Goal: Navigation & Orientation: Find specific page/section

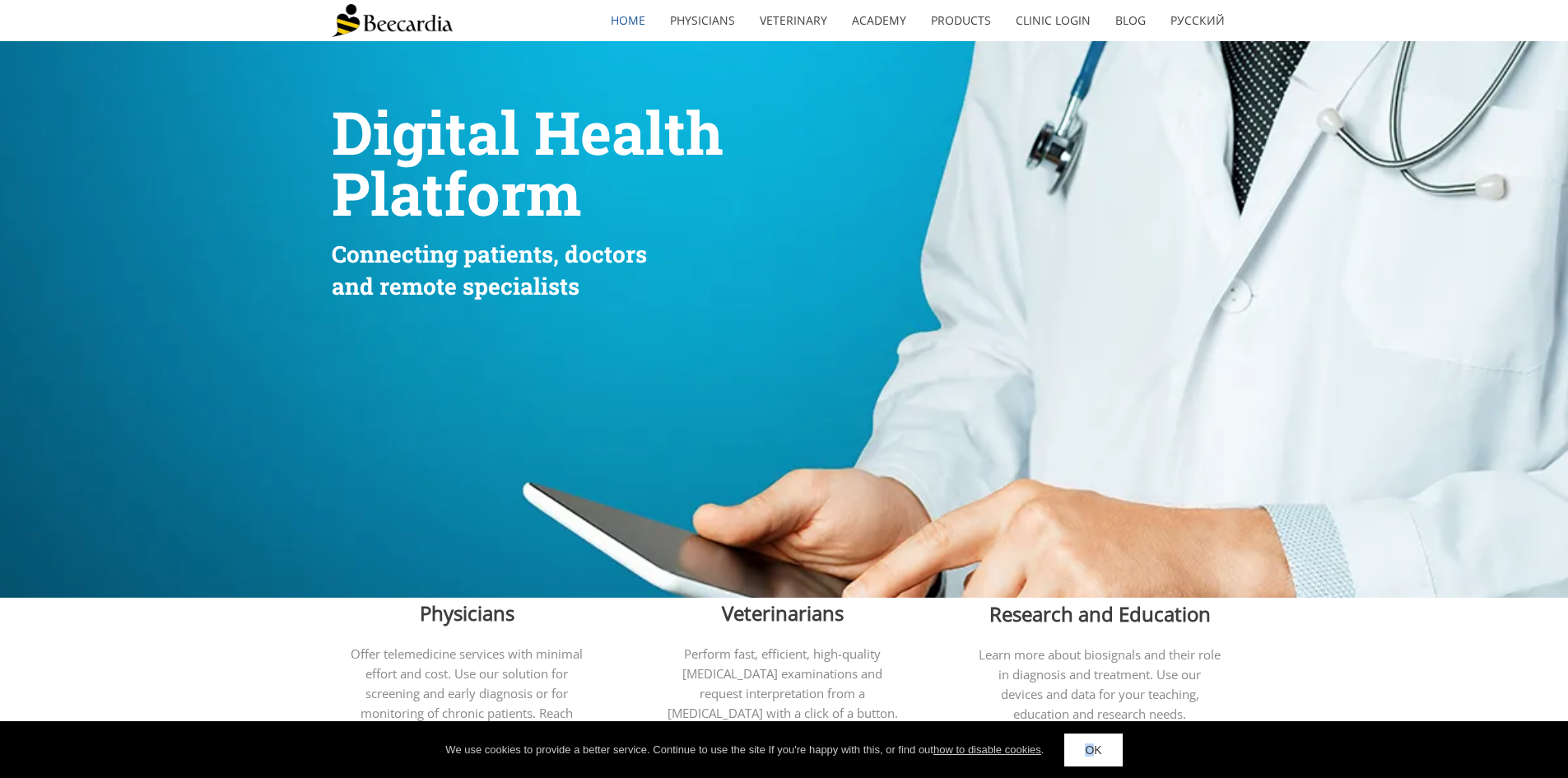
click at [1096, 765] on link "OK" at bounding box center [1092, 750] width 57 height 33
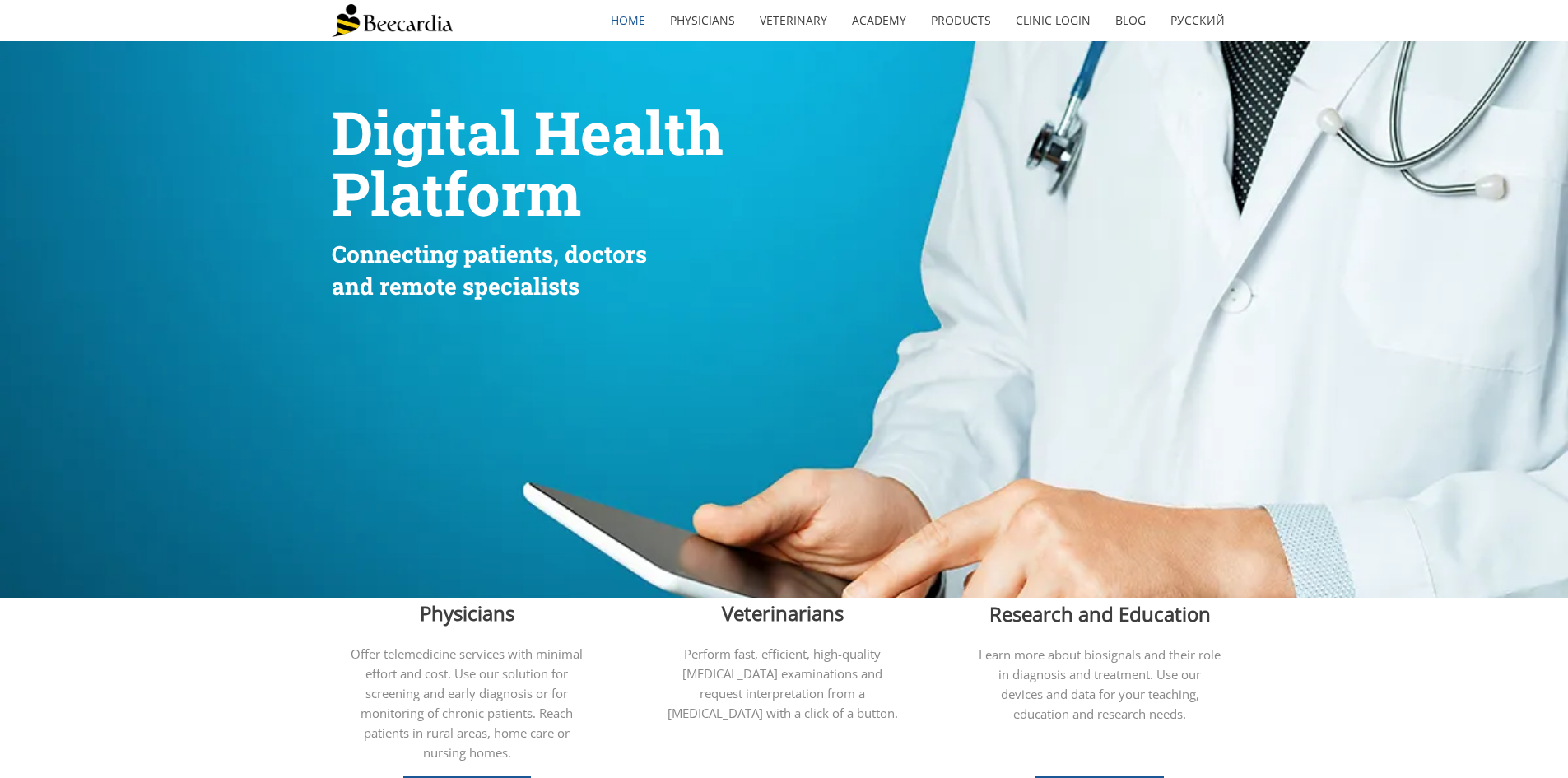
click at [639, 28] on link "home" at bounding box center [628, 20] width 59 height 38
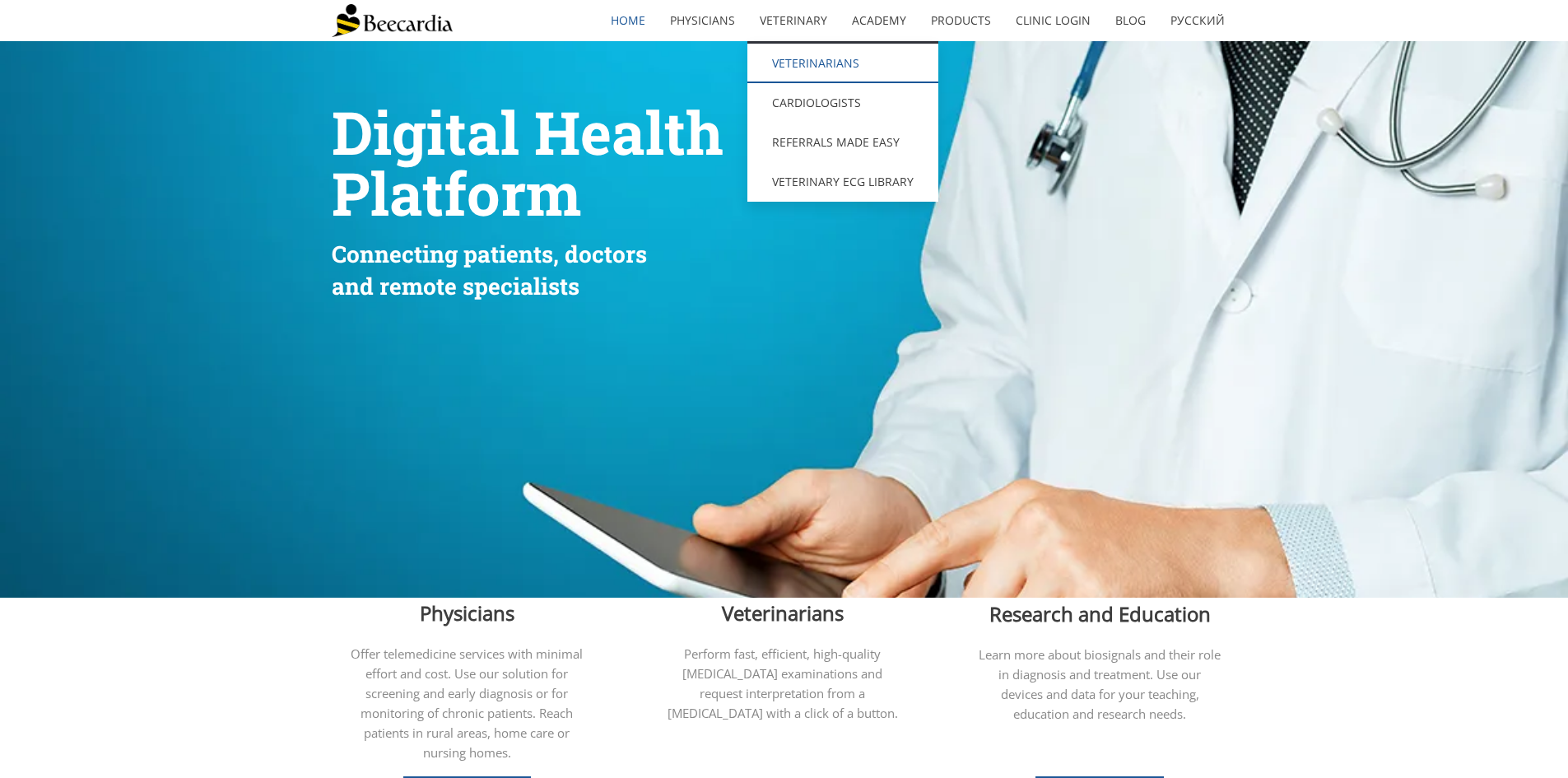
click at [843, 70] on link "Veterinarians" at bounding box center [843, 63] width 191 height 40
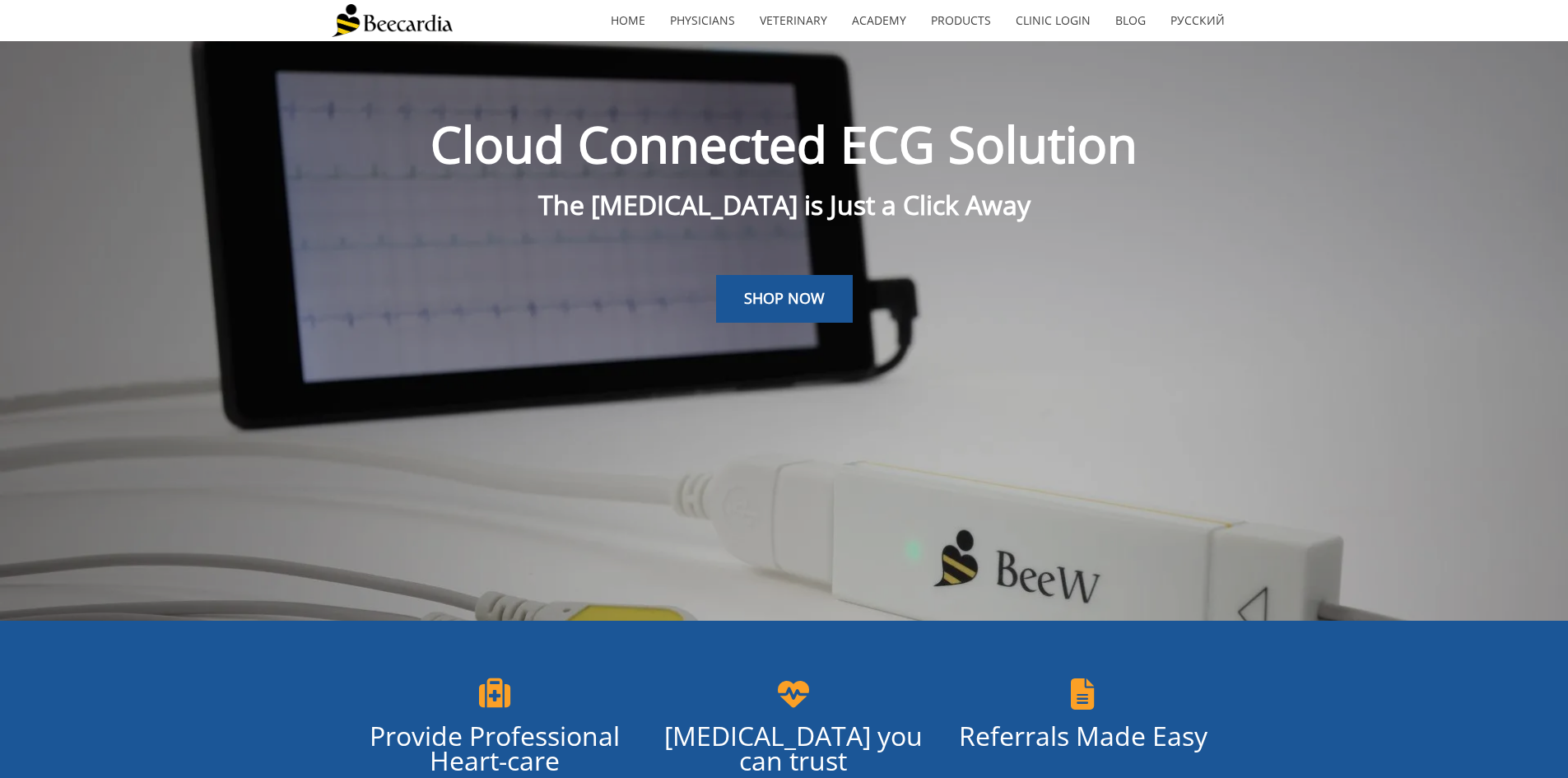
click at [391, 16] on img at bounding box center [392, 20] width 121 height 33
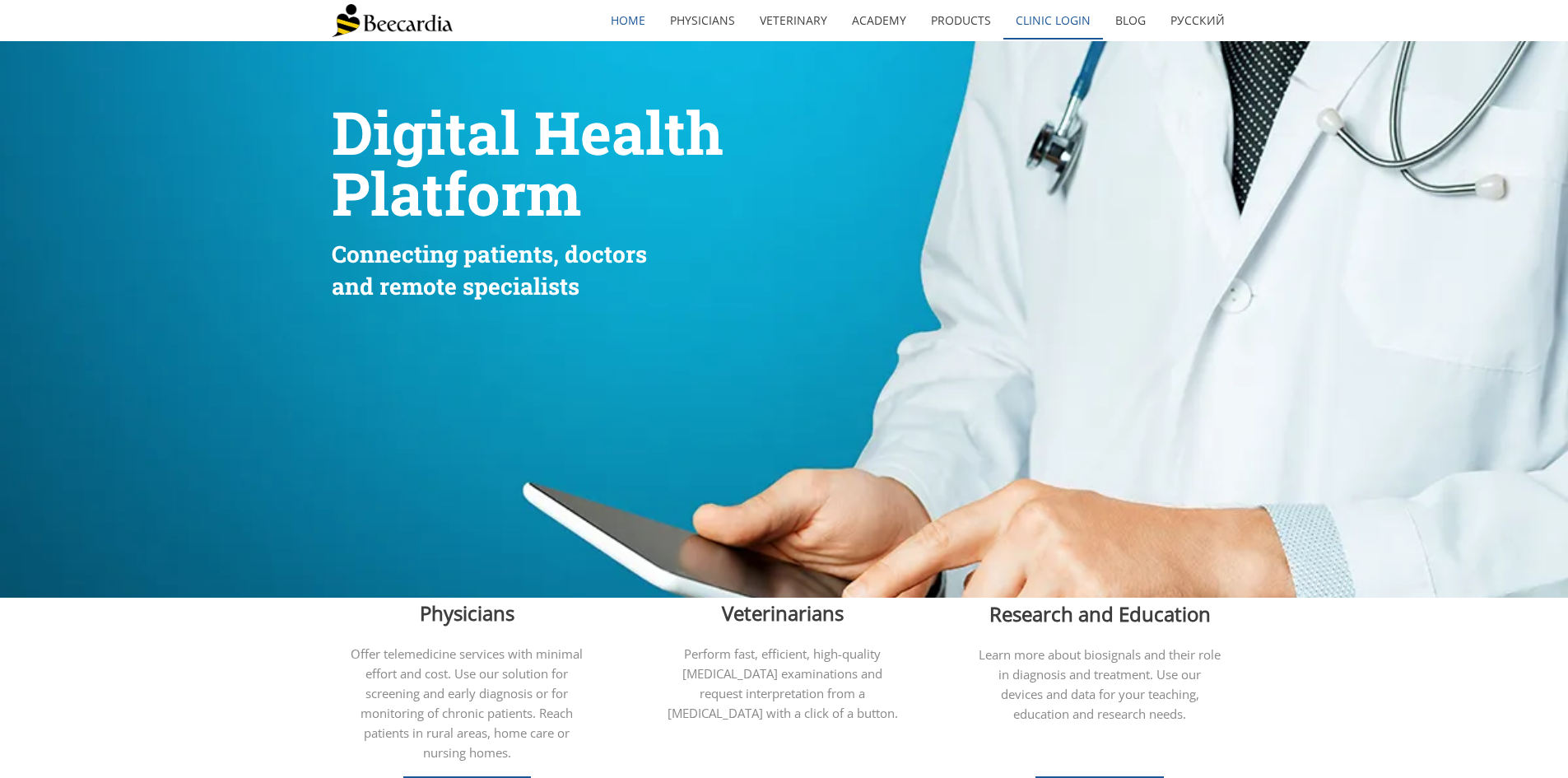
click at [1066, 20] on link "Clinic Login" at bounding box center [1053, 20] width 100 height 38
